Goal: Find specific page/section: Find specific page/section

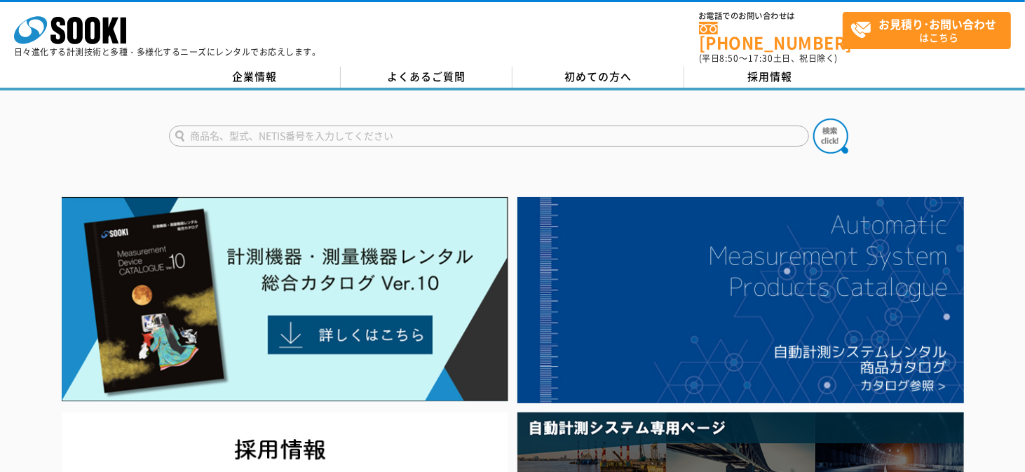
click at [312, 125] on input "text" at bounding box center [489, 135] width 640 height 21
type input "け"
type input "傾斜計　TDK"
click at [824, 131] on img at bounding box center [830, 135] width 35 height 35
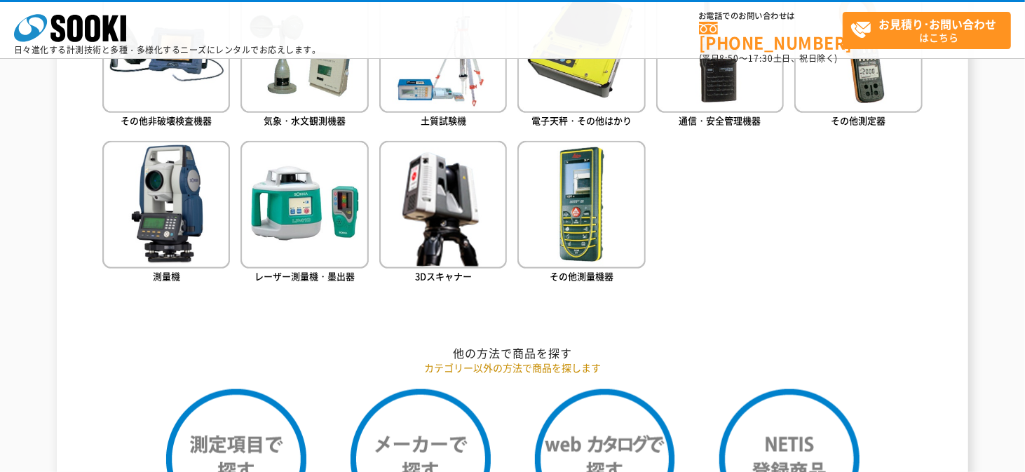
scroll to position [1121, 0]
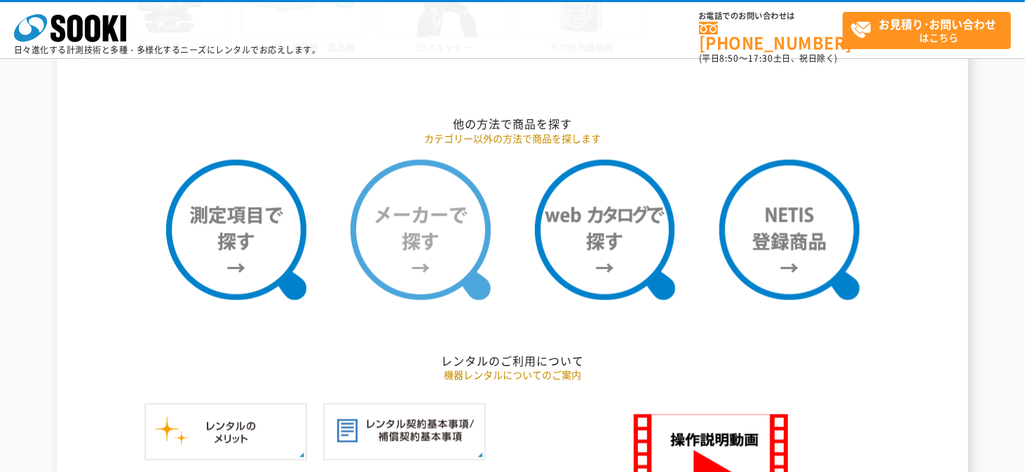
click at [407, 249] on img at bounding box center [420, 230] width 140 height 140
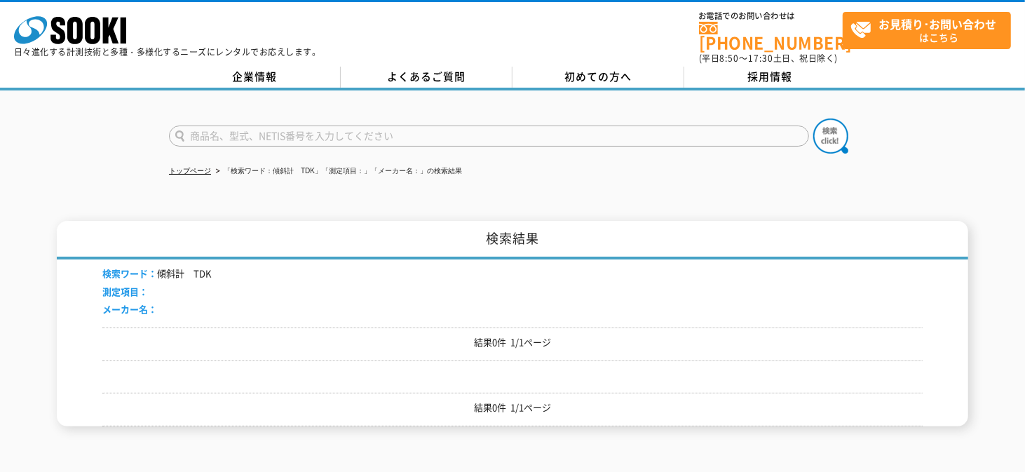
click at [251, 125] on input "text" at bounding box center [489, 135] width 640 height 21
type input "TDK"
click at [833, 127] on img at bounding box center [830, 135] width 35 height 35
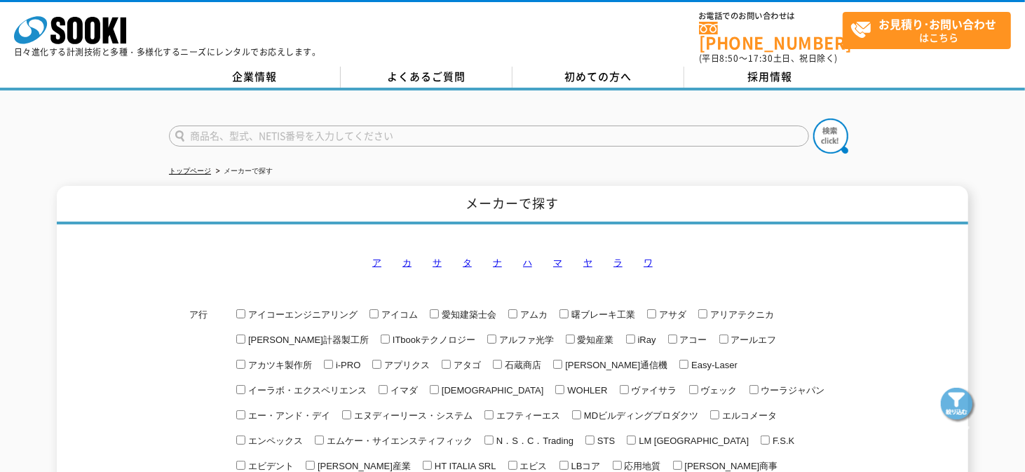
click at [470, 257] on link "タ" at bounding box center [467, 262] width 9 height 11
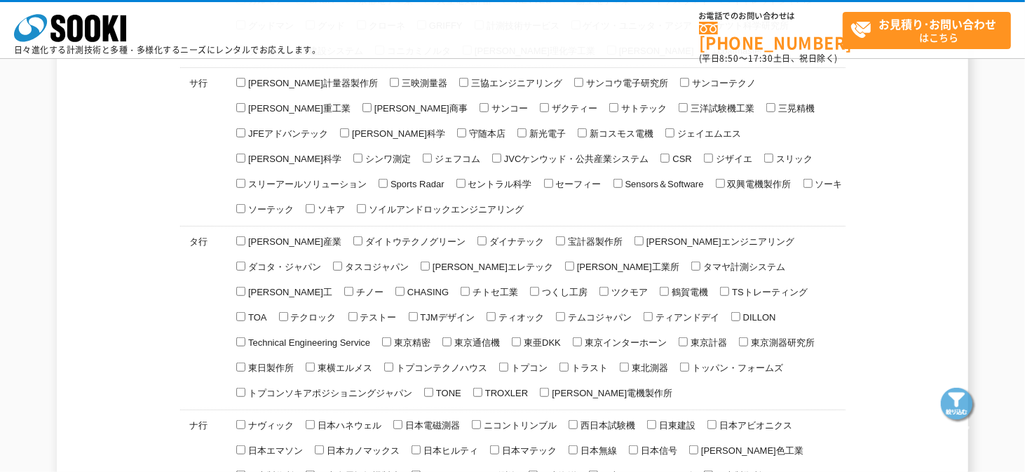
scroll to position [493, 0]
